Goal: Task Accomplishment & Management: Manage account settings

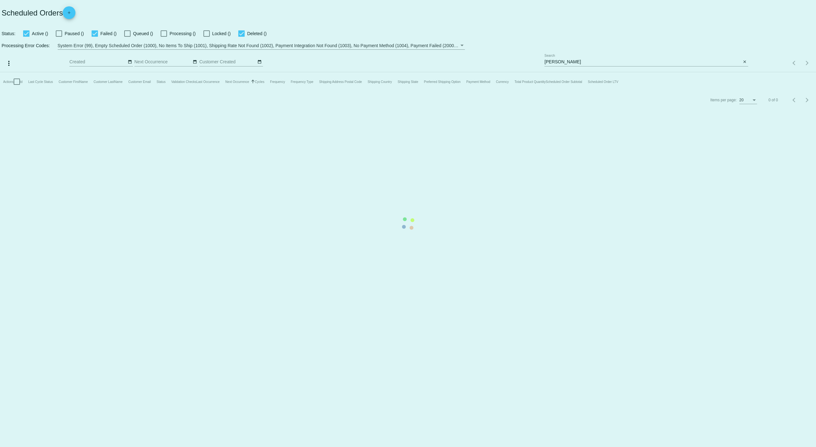
click at [576, 72] on mat-table "Actions Id Last Cycle Status Customer FirstName Customer LastName Customer Emai…" at bounding box center [408, 81] width 816 height 19
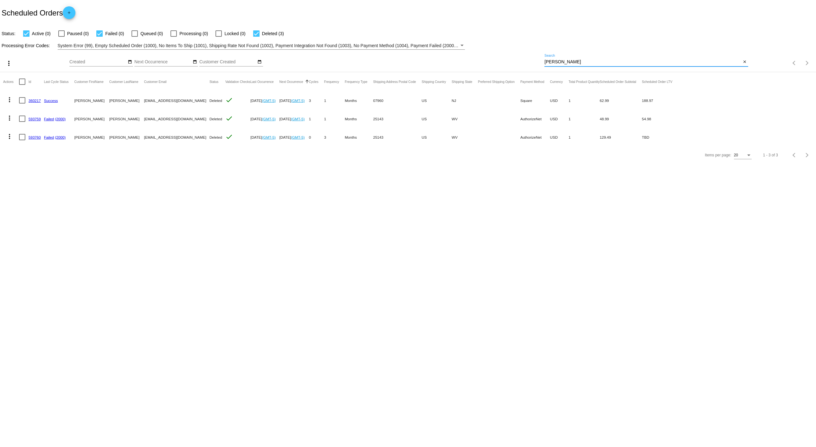
drag, startPoint x: 564, startPoint y: 61, endPoint x: 459, endPoint y: 54, distance: 105.4
click at [459, 55] on div "more_vert Oct Jan Feb Mar [DATE]" at bounding box center [408, 61] width 816 height 22
paste input "[EMAIL_ADDRESS][DOMAIN_NAME]"
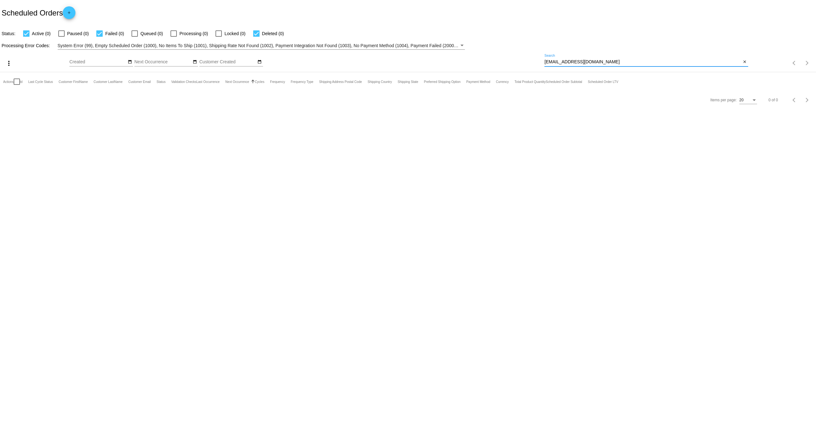
type input "[EMAIL_ADDRESS][DOMAIN_NAME]"
click at [601, 61] on input "[EMAIL_ADDRESS][DOMAIN_NAME]" at bounding box center [642, 62] width 197 height 5
drag, startPoint x: 618, startPoint y: 62, endPoint x: 361, endPoint y: 50, distance: 257.5
click at [363, 51] on div "more_vert Oct Jan Feb Mar [DATE]" at bounding box center [408, 61] width 816 height 22
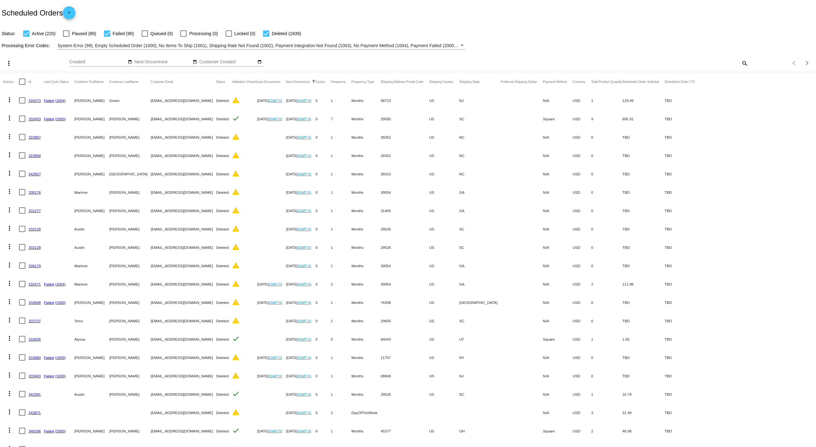
click at [748, 64] on div "Items per page: 20 1 - 20 of 2249" at bounding box center [782, 63] width 68 height 18
click at [740, 63] on mat-icon "search" at bounding box center [744, 63] width 8 height 10
click at [664, 64] on input "Search" at bounding box center [646, 62] width 204 height 5
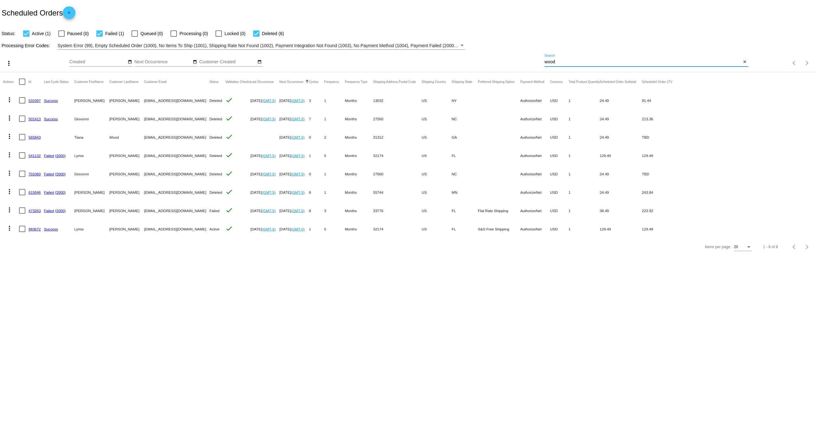
drag, startPoint x: 574, startPoint y: 63, endPoint x: 450, endPoint y: 43, distance: 124.9
click at [453, 44] on app-dashboard-scheduled-orders "Scheduled Orders add Status: Active (1) Paused (0) Failed (1) Queued (0) Proces…" at bounding box center [408, 128] width 816 height 256
paste input "[EMAIL_ADDRESS][DOMAIN_NAME]"
type input "[EMAIL_ADDRESS][DOMAIN_NAME]"
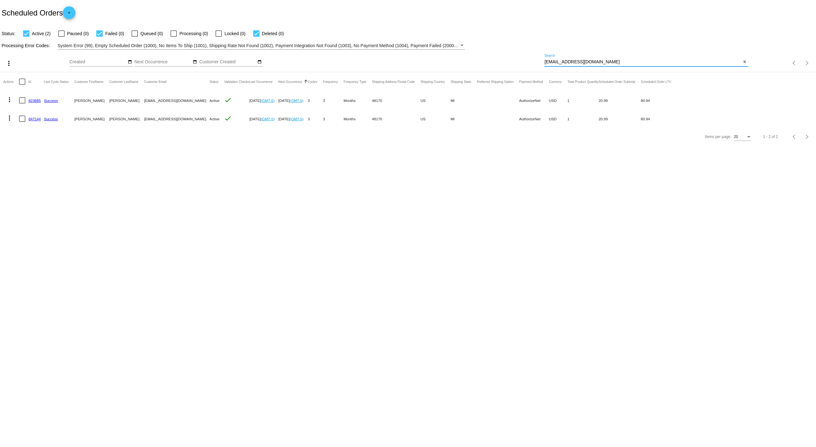
click at [35, 118] on link "847144" at bounding box center [35, 119] width 12 height 4
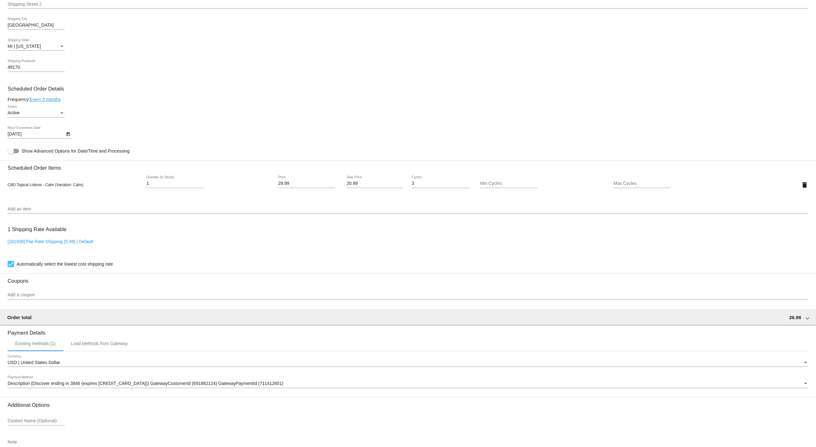
scroll to position [281, 0]
click at [56, 115] on div "Active" at bounding box center [33, 113] width 51 height 5
click at [39, 126] on span "Paused" at bounding box center [36, 126] width 57 height 13
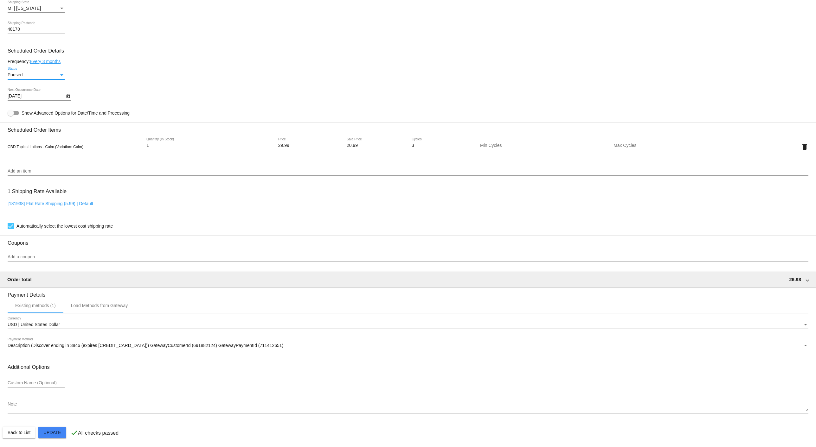
scroll to position [322, 0]
click at [51, 436] on mat-card "Customer 4611256: [PERSON_NAME] [PERSON_NAME][EMAIL_ADDRESS][DOMAIN_NAME] Custo…" at bounding box center [408, 131] width 816 height 634
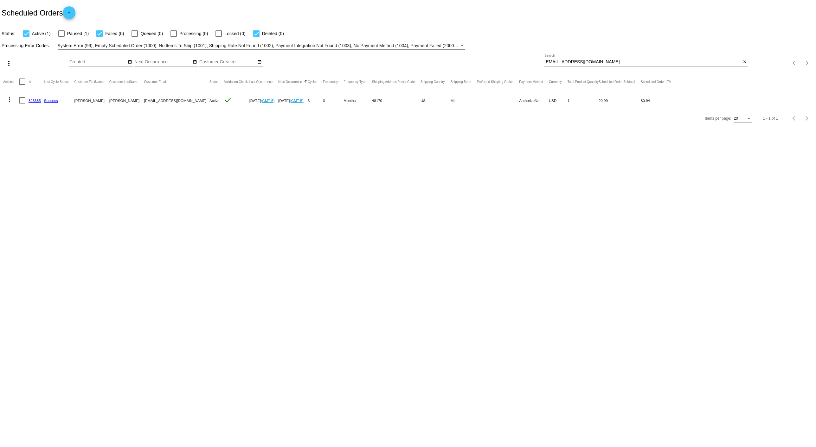
click at [65, 33] on label "Paused (1)" at bounding box center [73, 34] width 30 height 8
click at [61, 37] on input "Paused (1)" at bounding box center [61, 37] width 0 height 0
checkbox input "true"
click at [37, 101] on link "823685" at bounding box center [35, 101] width 12 height 4
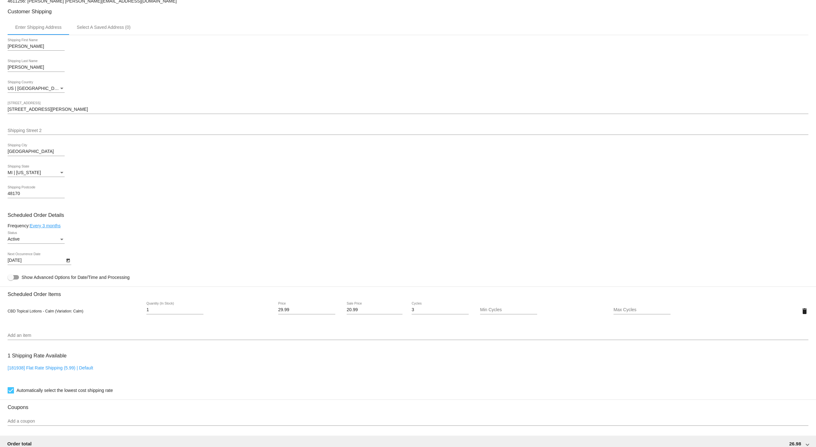
scroll to position [146, 0]
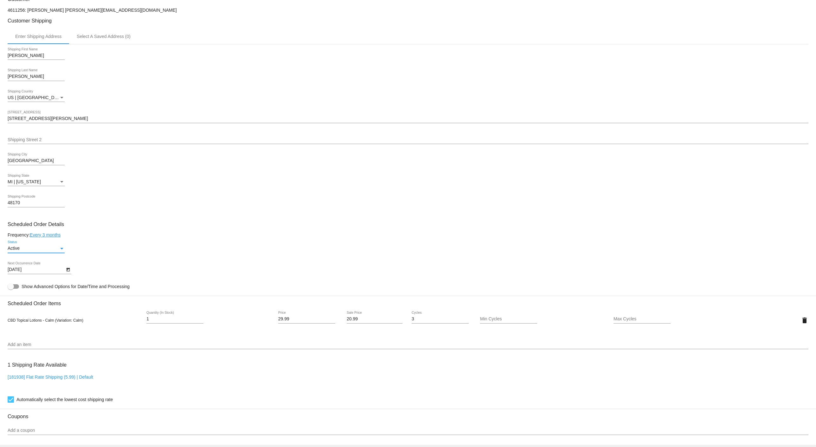
click at [35, 249] on div "Active" at bounding box center [33, 248] width 51 height 5
click at [40, 261] on span "Paused" at bounding box center [36, 262] width 57 height 13
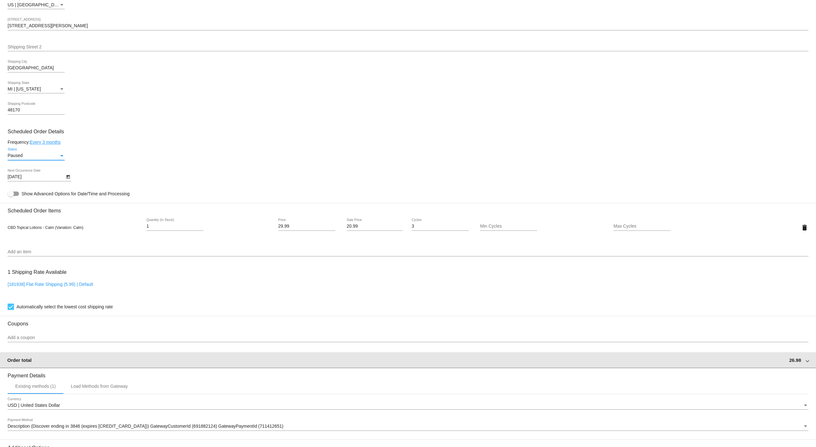
scroll to position [322, 0]
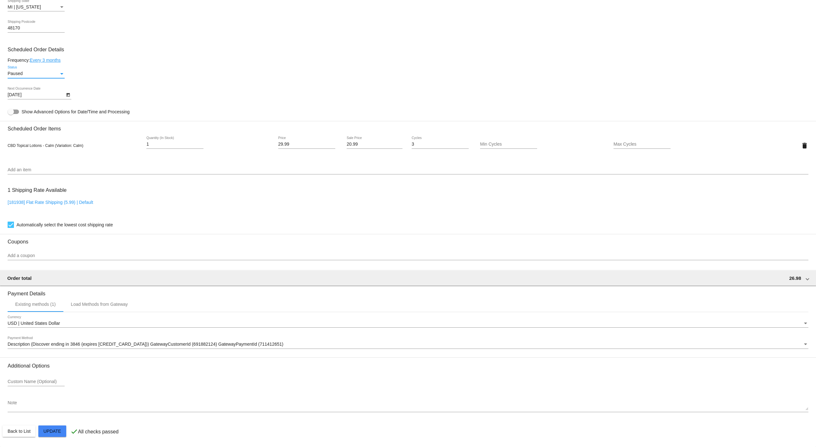
click at [49, 426] on mat-card "Customer 4611256: [PERSON_NAME] [PERSON_NAME][EMAIL_ADDRESS][DOMAIN_NAME] Custo…" at bounding box center [408, 131] width 816 height 634
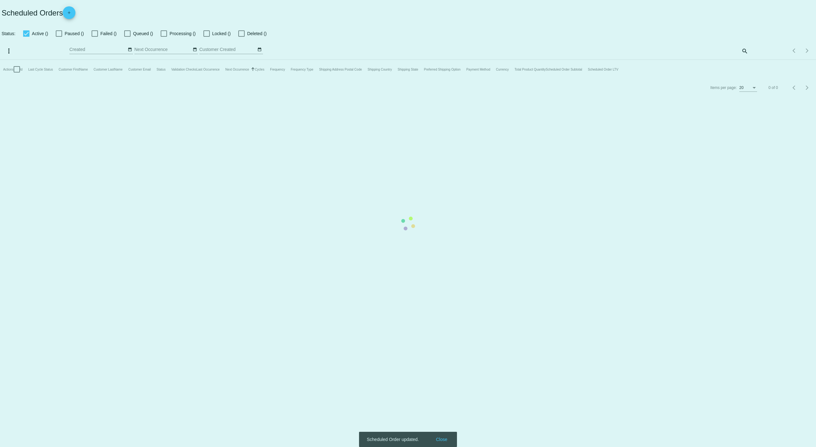
checkbox input "true"
